Goal: Task Accomplishment & Management: Complete application form

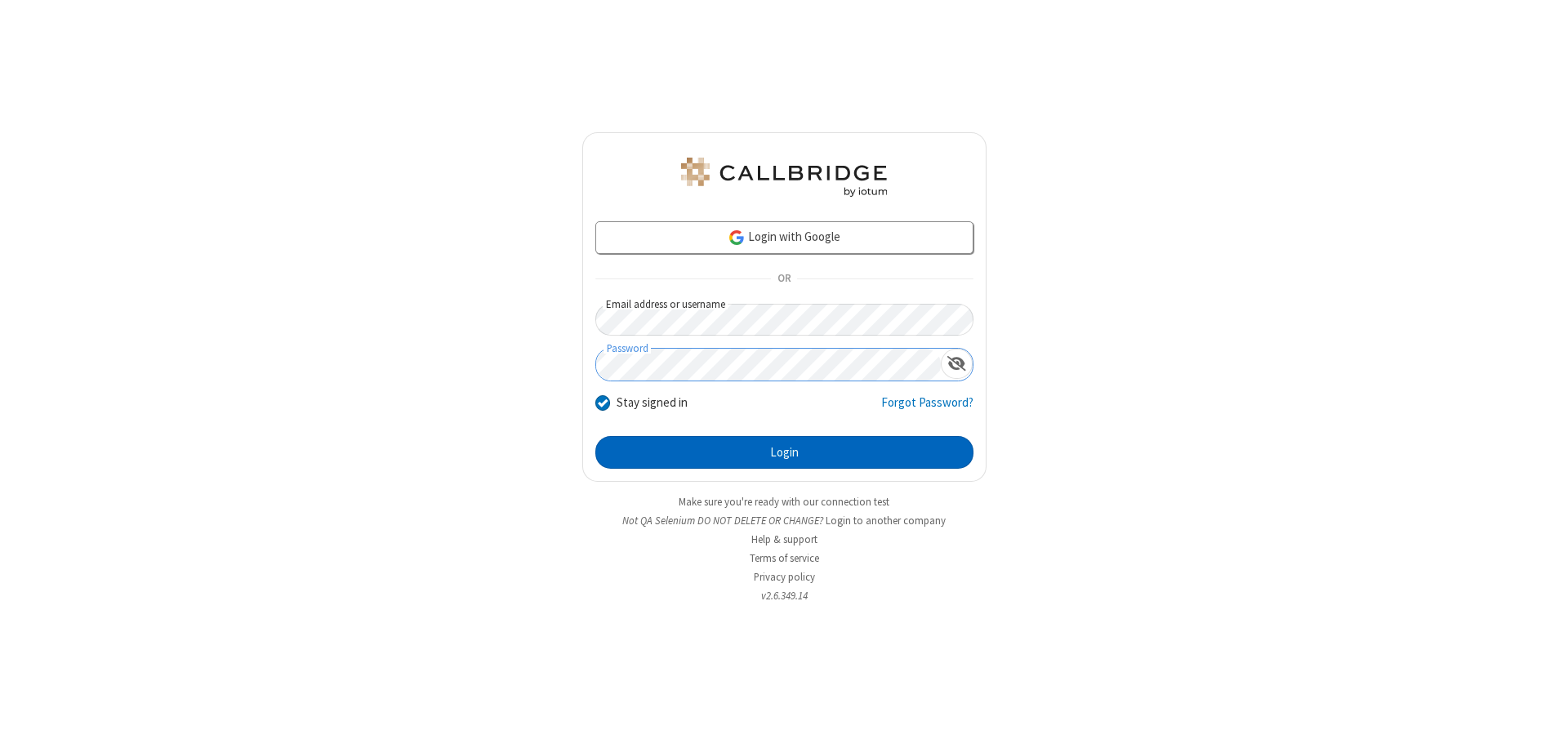
click at [784, 452] on button "Login" at bounding box center [785, 452] width 378 height 33
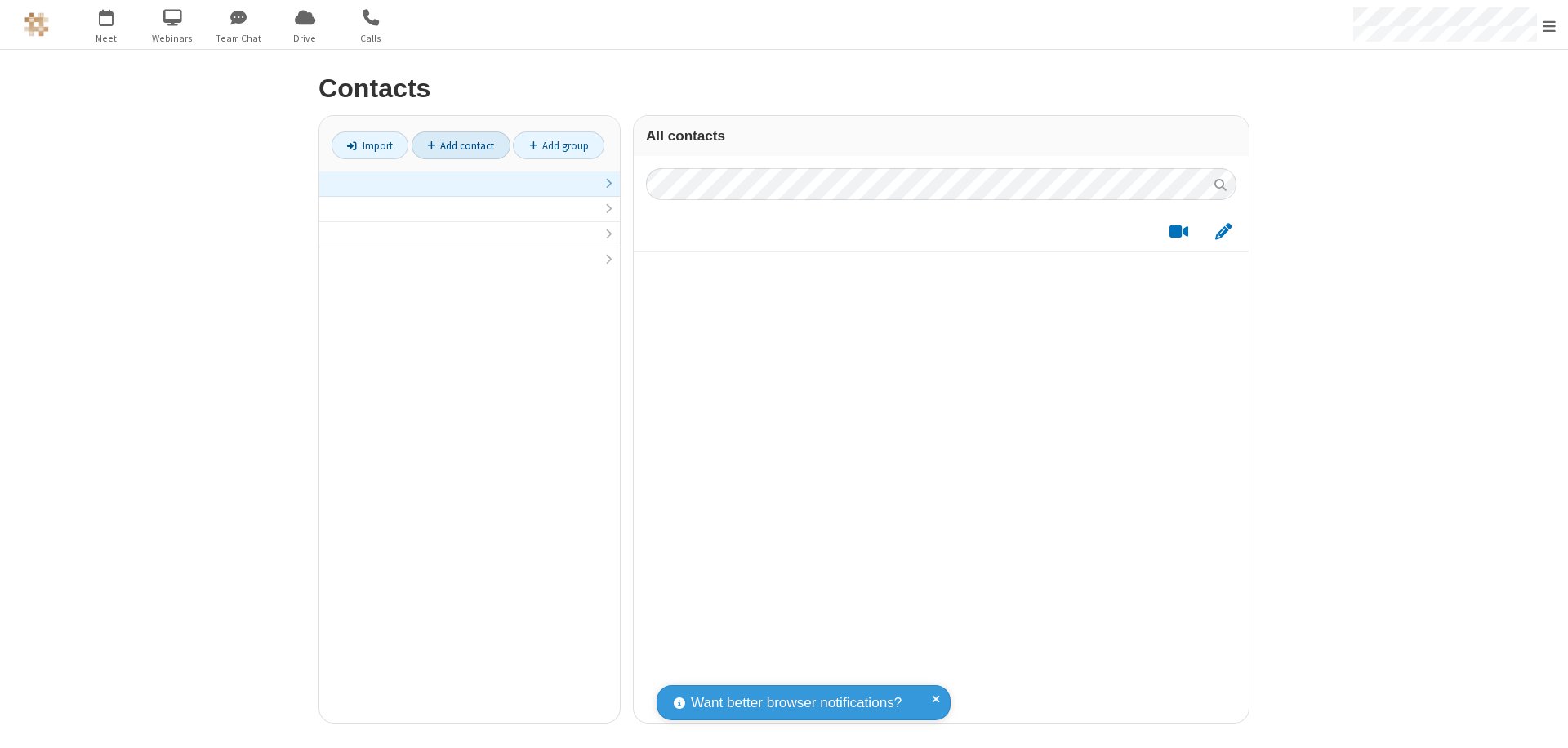
click at [460, 145] on link "Add contact" at bounding box center [461, 145] width 99 height 28
